Goal: Information Seeking & Learning: Check status

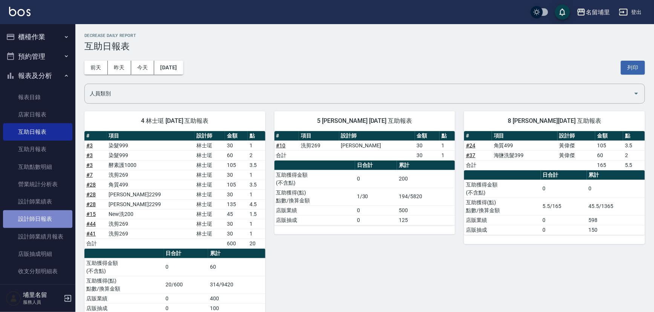
click at [47, 219] on link "設計師日報表" at bounding box center [37, 218] width 69 height 17
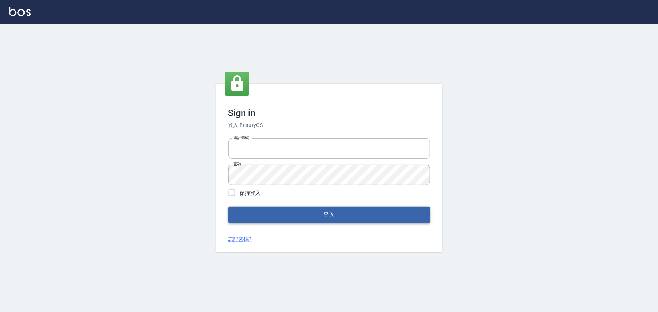
type input "2988528"
click at [310, 212] on button "登入" at bounding box center [329, 215] width 202 height 16
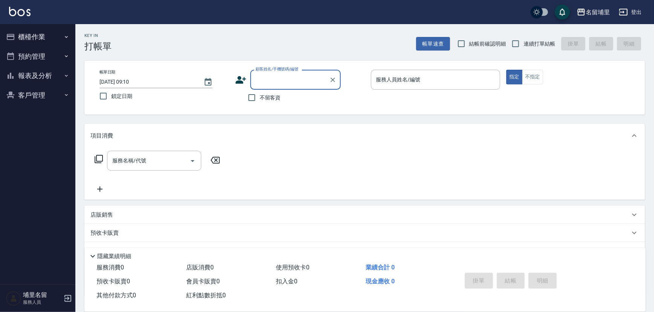
click at [13, 80] on button "報表及分析" at bounding box center [37, 76] width 69 height 20
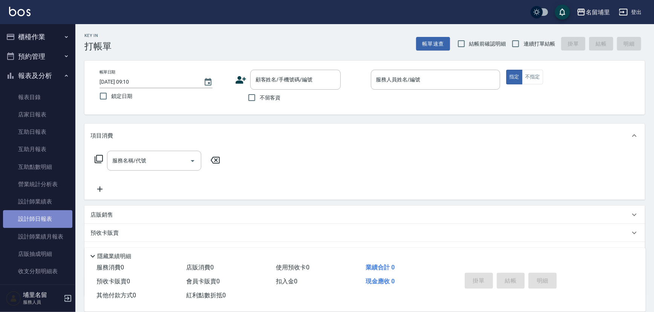
click at [49, 224] on link "設計師日報表" at bounding box center [37, 218] width 69 height 17
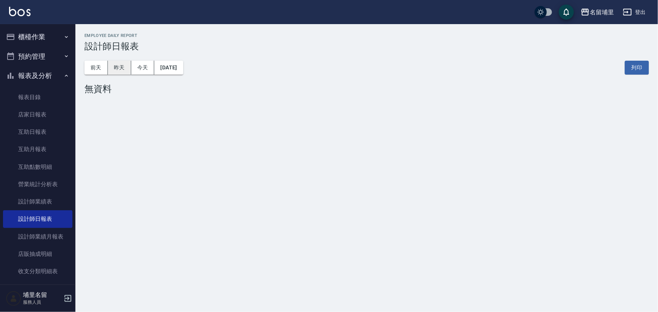
click at [110, 65] on button "昨天" at bounding box center [119, 68] width 23 height 14
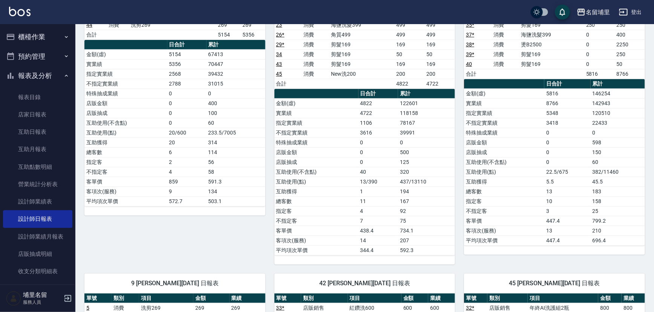
scroll to position [171, 0]
